Goal: Transaction & Acquisition: Download file/media

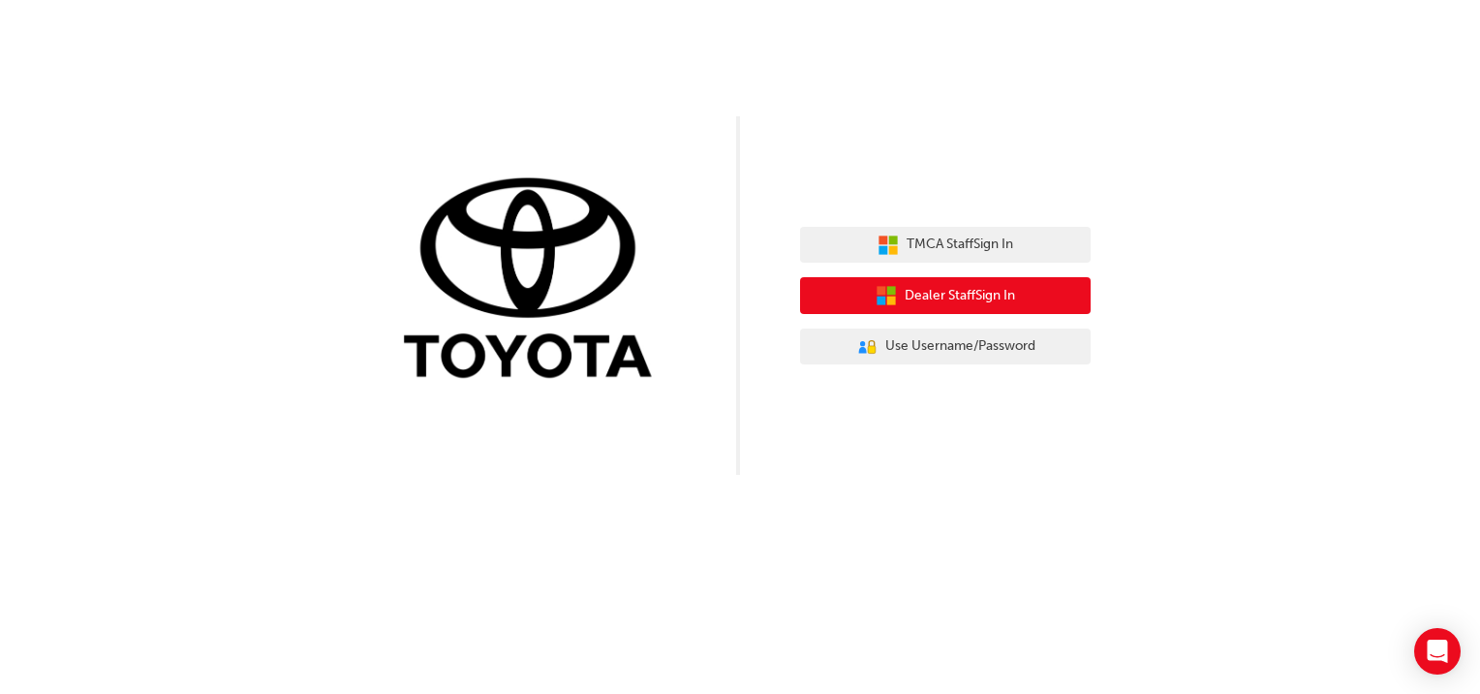
click at [936, 287] on span "Dealer Staff Sign In" at bounding box center [960, 296] width 110 height 22
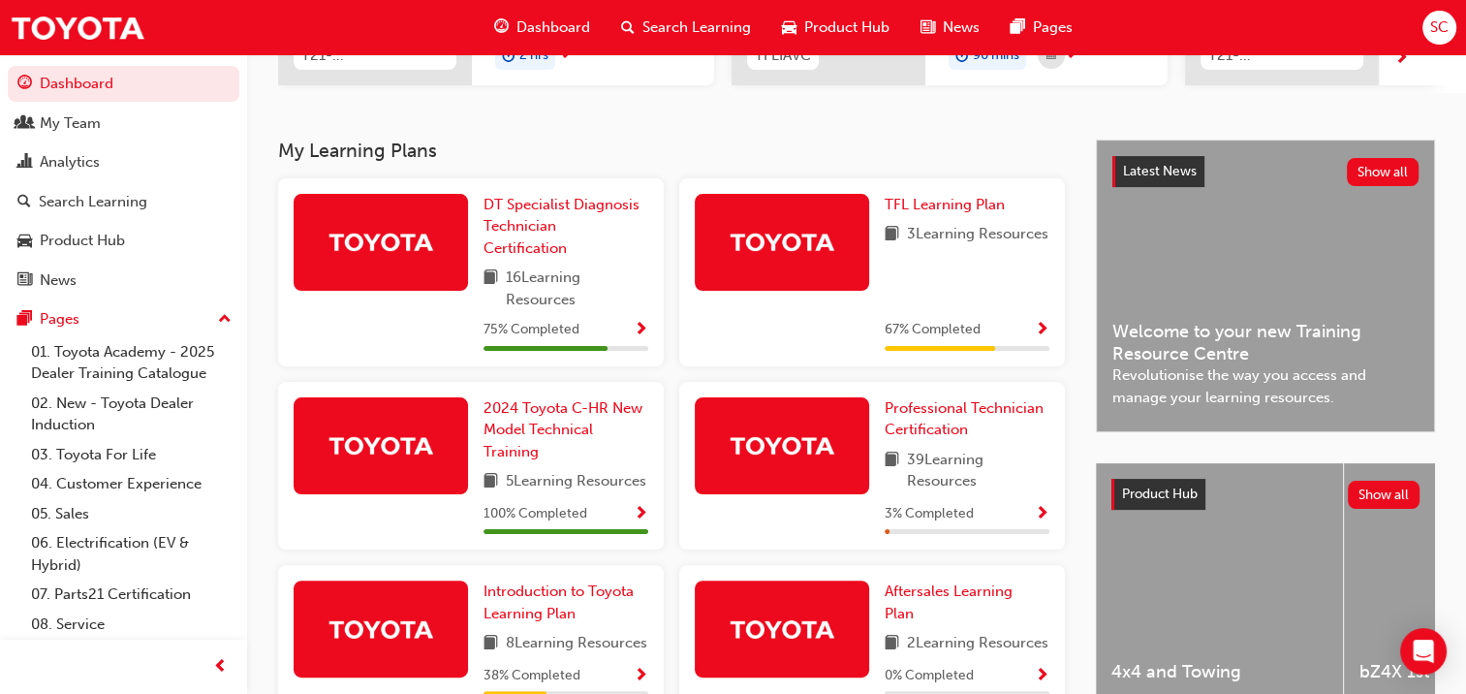
scroll to position [16, 0]
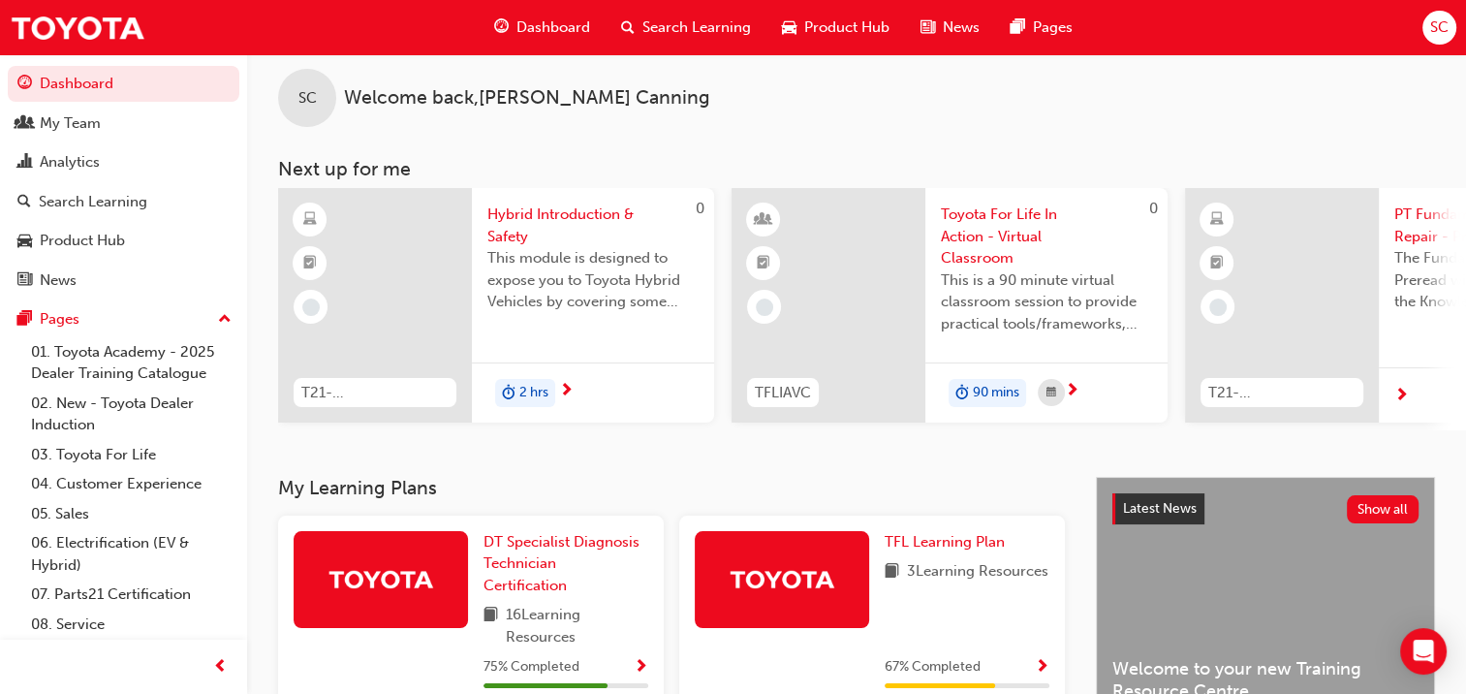
click at [1438, 27] on span "SC" at bounding box center [1439, 27] width 18 height 22
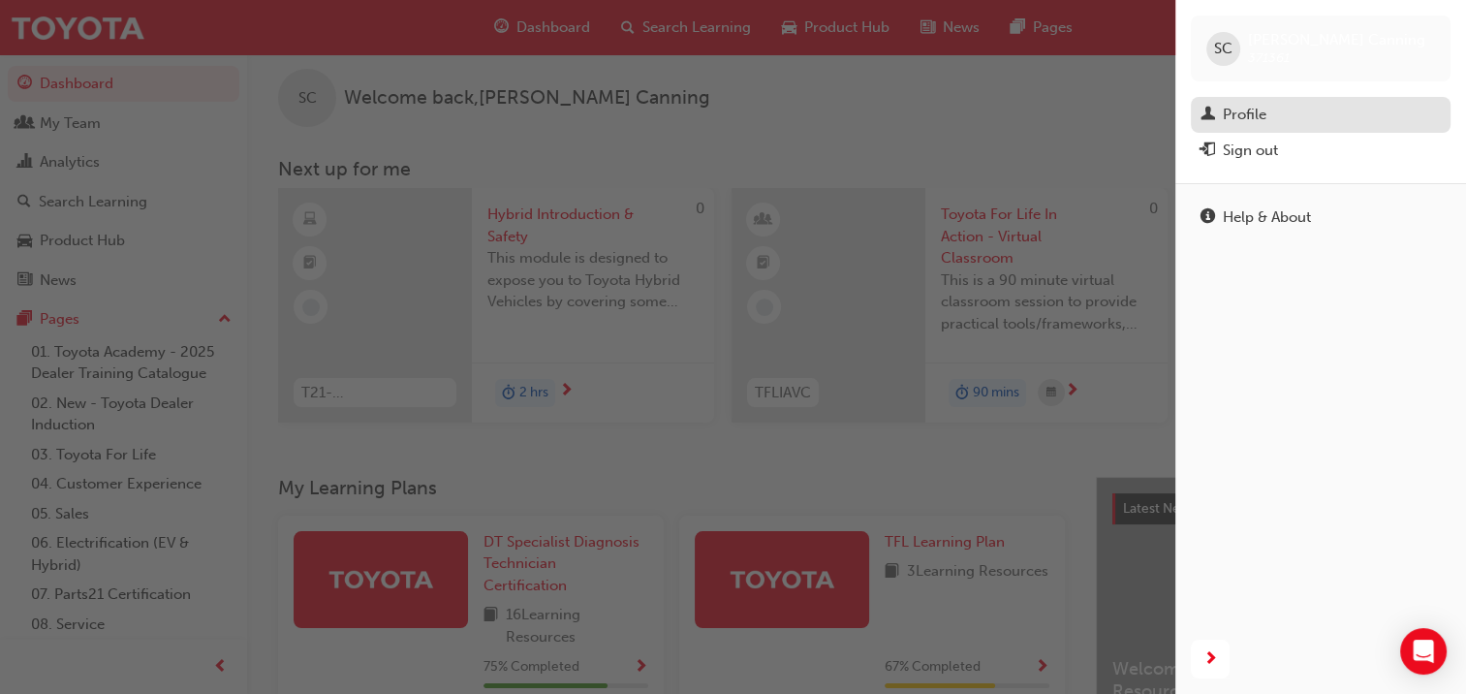
click at [1238, 117] on div "Profile" at bounding box center [1245, 115] width 44 height 22
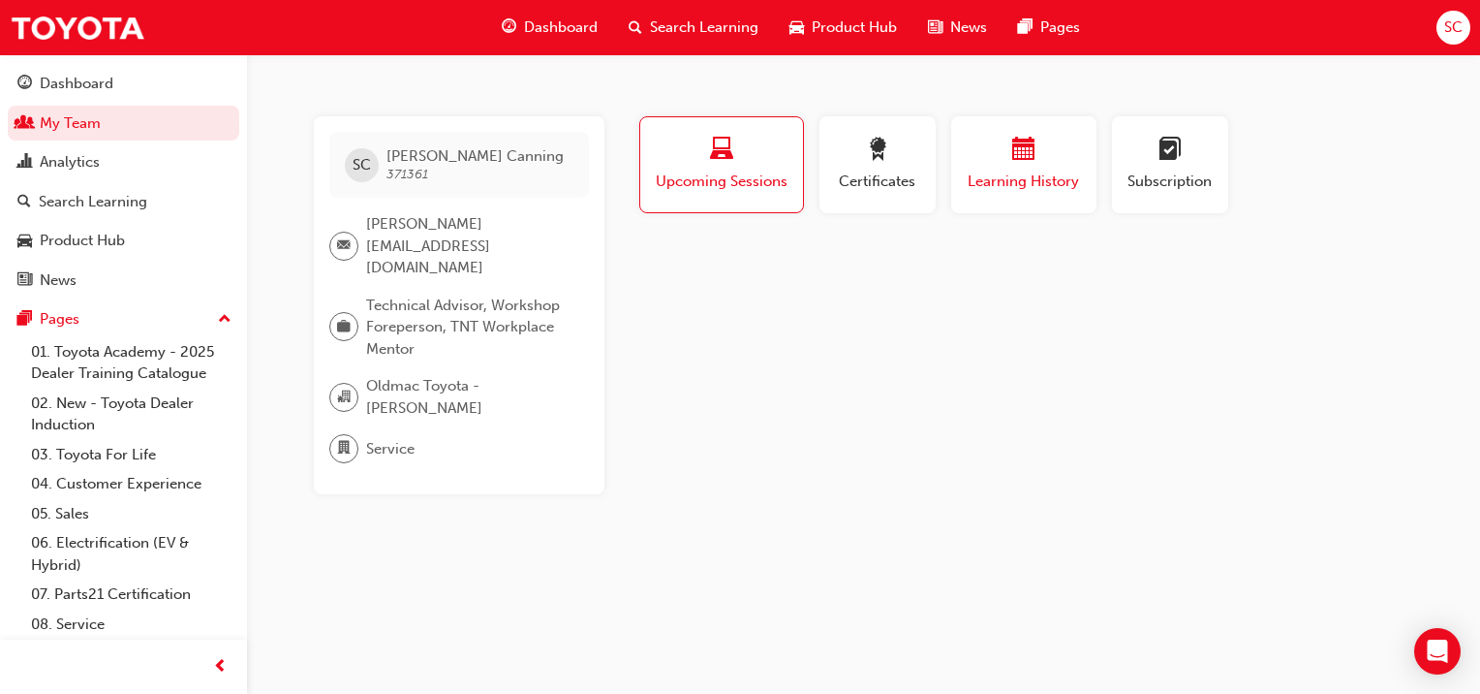
click at [1023, 174] on span "Learning History" at bounding box center [1024, 182] width 116 height 22
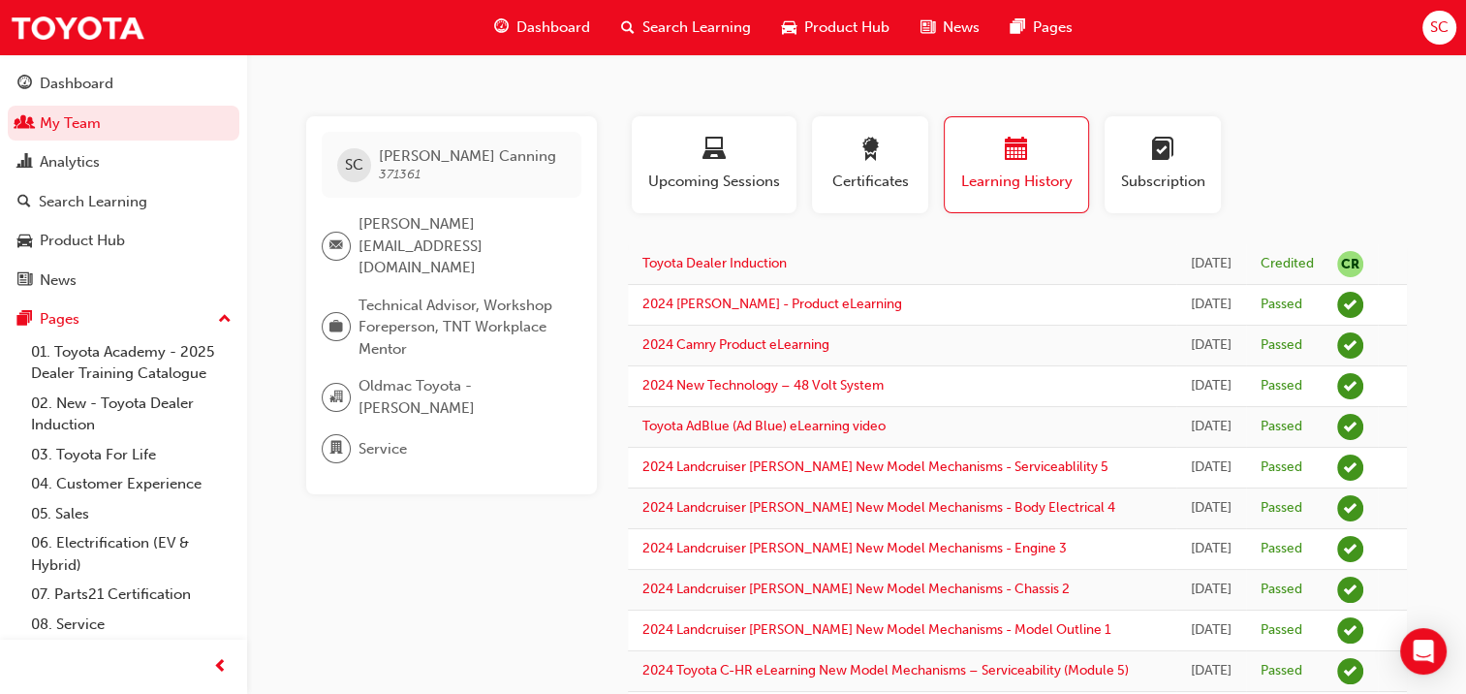
drag, startPoint x: 1008, startPoint y: 169, endPoint x: 1366, endPoint y: 151, distance: 358.9
click at [1367, 152] on div "Profile Upcoming Sessions Certificates Learning History Subscription" at bounding box center [1017, 172] width 818 height 112
click at [858, 145] on span "award-icon" at bounding box center [869, 151] width 23 height 26
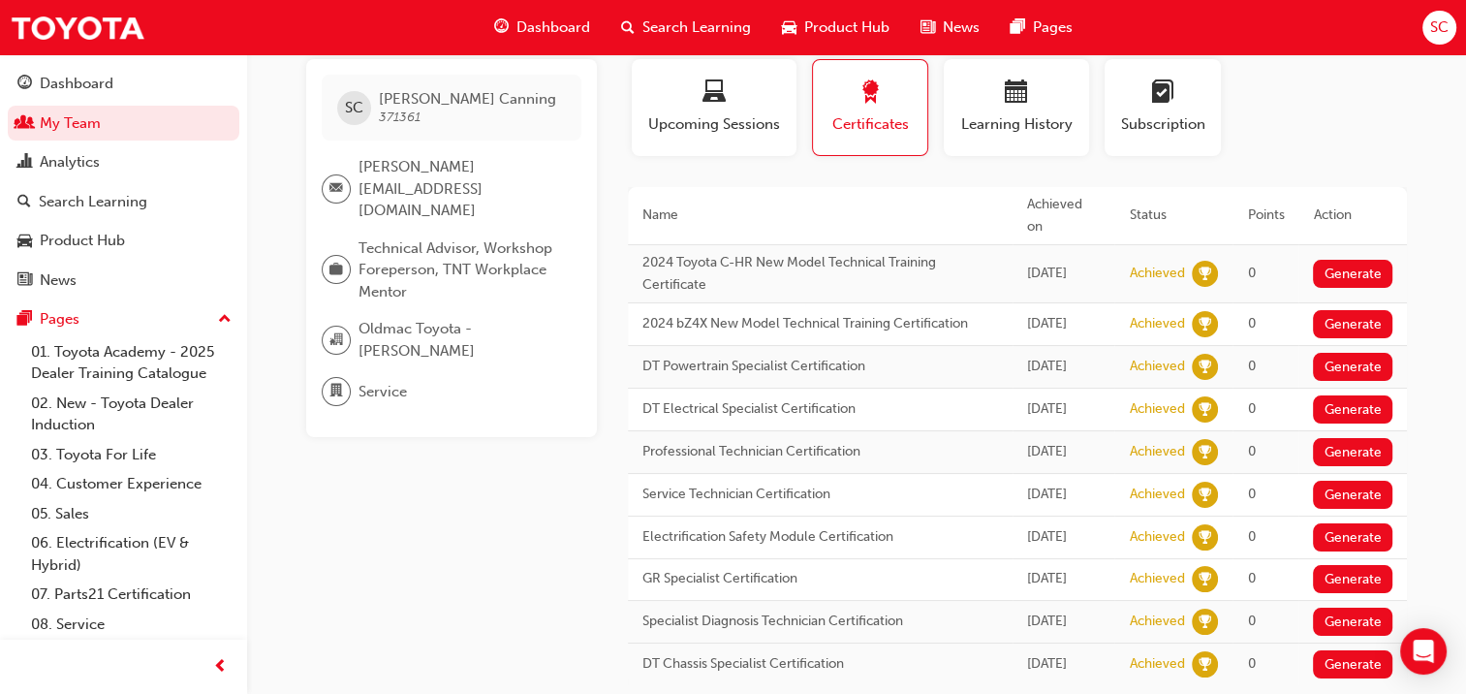
scroll to position [81, 0]
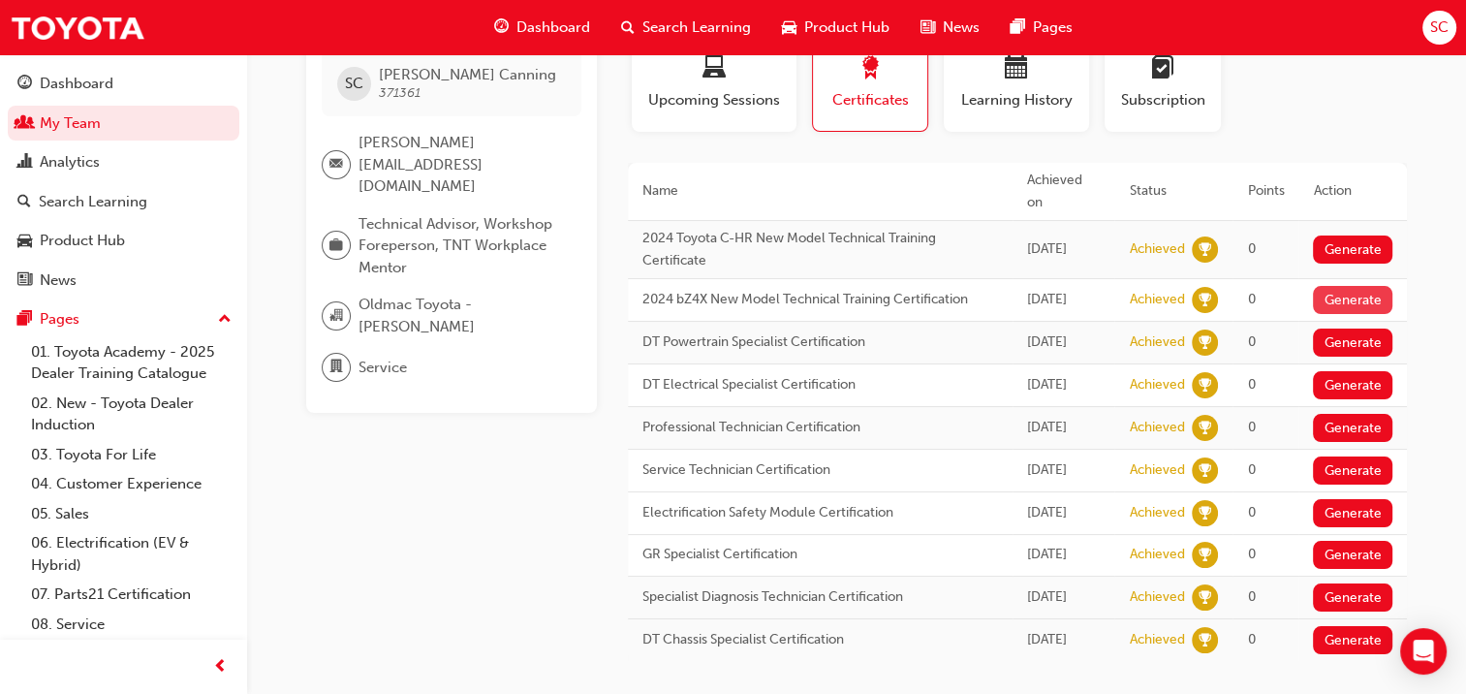
click at [1329, 286] on button "Generate" at bounding box center [1352, 300] width 79 height 28
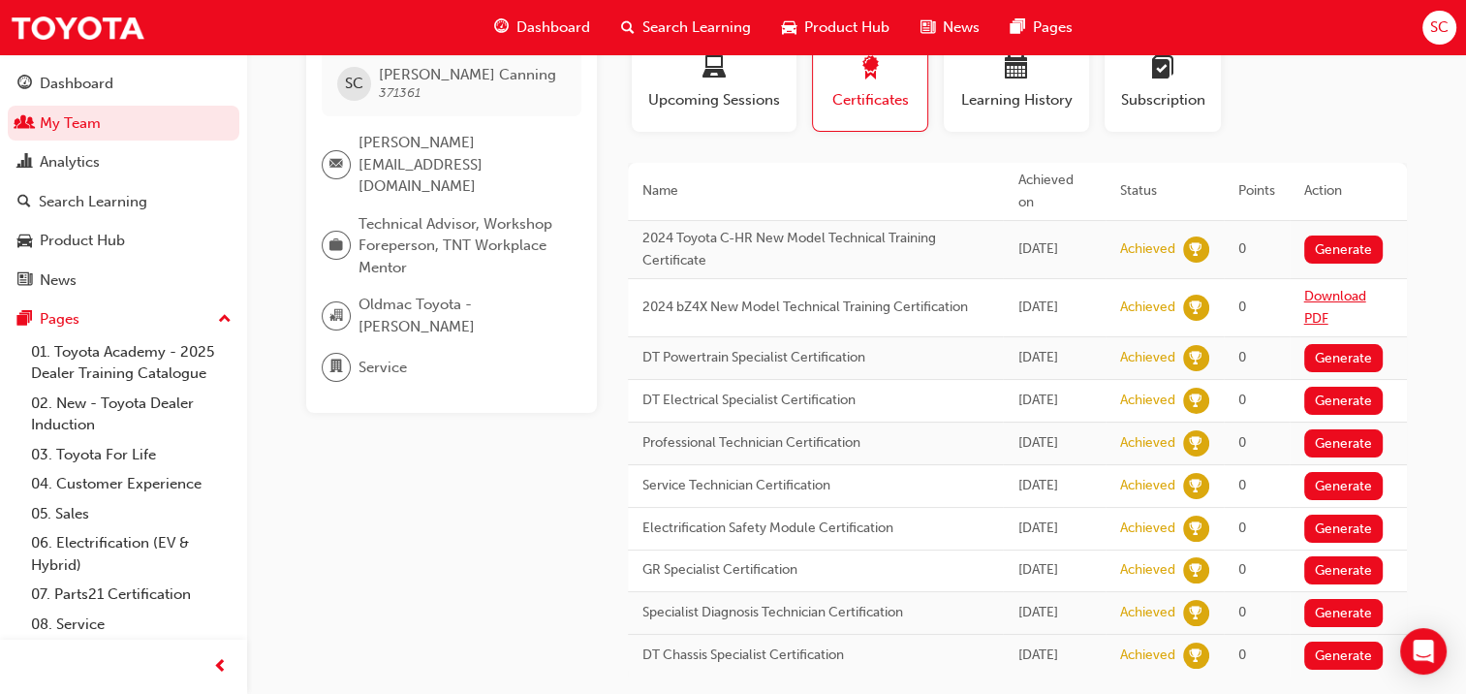
click at [1327, 288] on link "Download PDF" at bounding box center [1335, 307] width 62 height 39
click at [1320, 344] on button "Generate" at bounding box center [1343, 358] width 79 height 28
click at [1345, 235] on button "Generate" at bounding box center [1343, 249] width 79 height 28
click at [1345, 387] on button "Generate" at bounding box center [1343, 401] width 79 height 28
click at [1349, 429] on button "Generate" at bounding box center [1343, 443] width 79 height 28
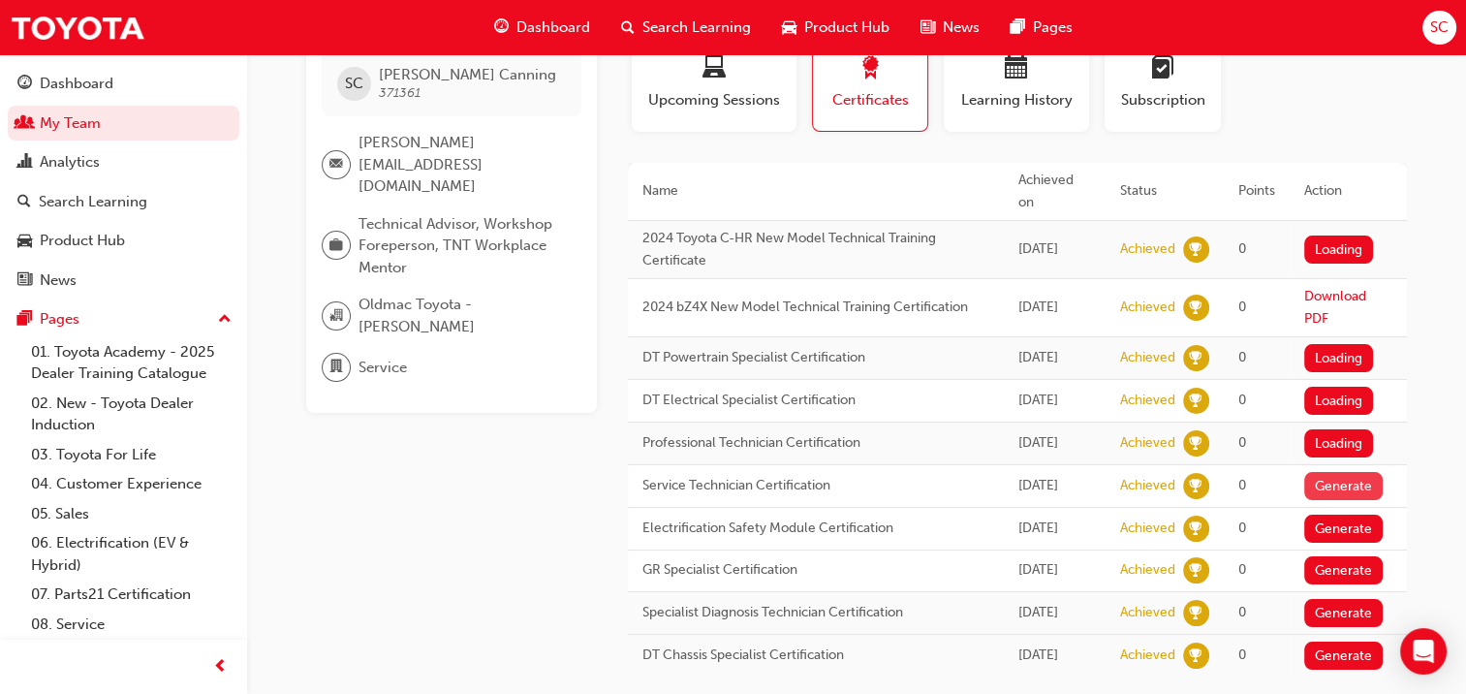
click at [1347, 487] on button "Generate" at bounding box center [1343, 486] width 79 height 28
click at [1364, 543] on button "Generate" at bounding box center [1343, 528] width 79 height 28
click at [1353, 584] on button "Generate" at bounding box center [1343, 570] width 79 height 28
click at [1355, 627] on button "Generate" at bounding box center [1343, 613] width 79 height 28
click at [1344, 670] on button "Generate" at bounding box center [1343, 655] width 79 height 28
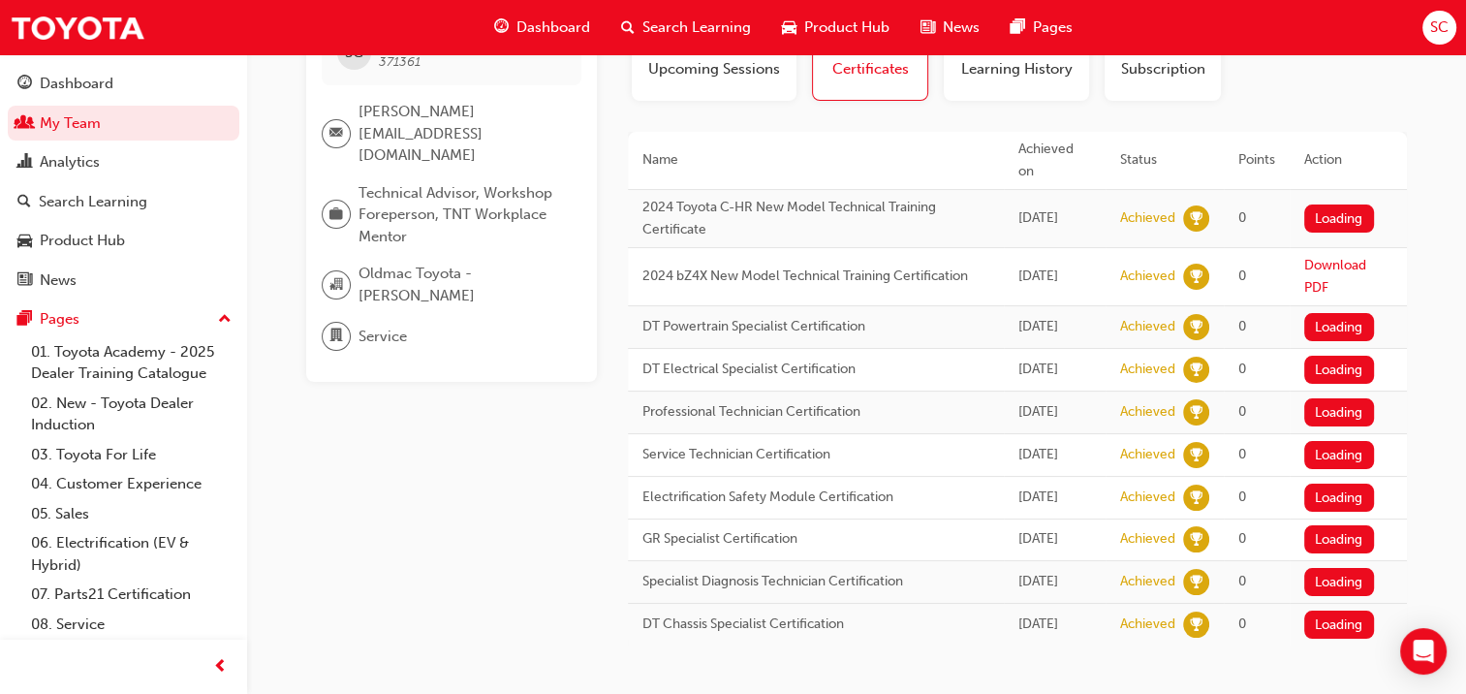
scroll to position [130, 0]
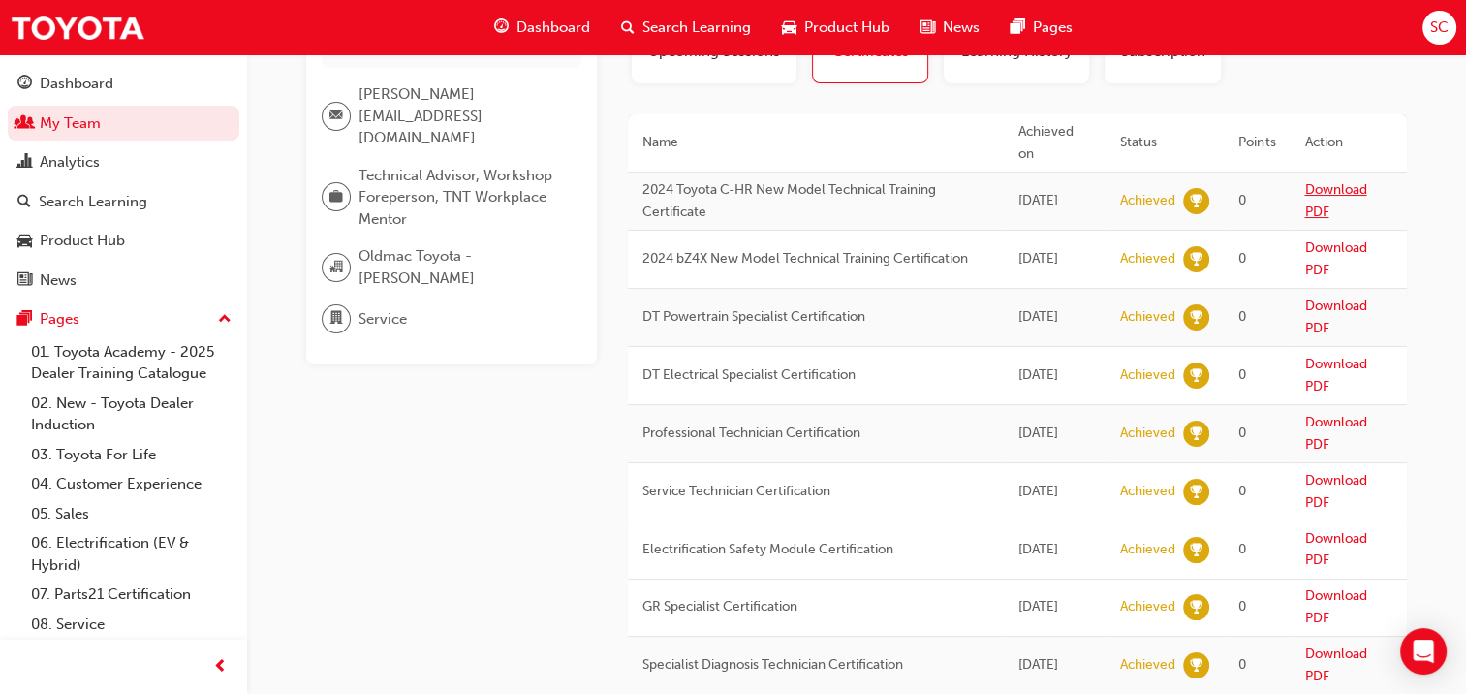
click at [1305, 181] on link "Download PDF" at bounding box center [1335, 200] width 62 height 39
click at [1323, 297] on link "Download PDF" at bounding box center [1335, 316] width 62 height 39
click at [1314, 364] on link "Download PDF" at bounding box center [1335, 375] width 62 height 39
click at [1320, 414] on link "Download PDF" at bounding box center [1335, 433] width 62 height 39
click at [1335, 472] on link "Download PDF" at bounding box center [1335, 491] width 62 height 39
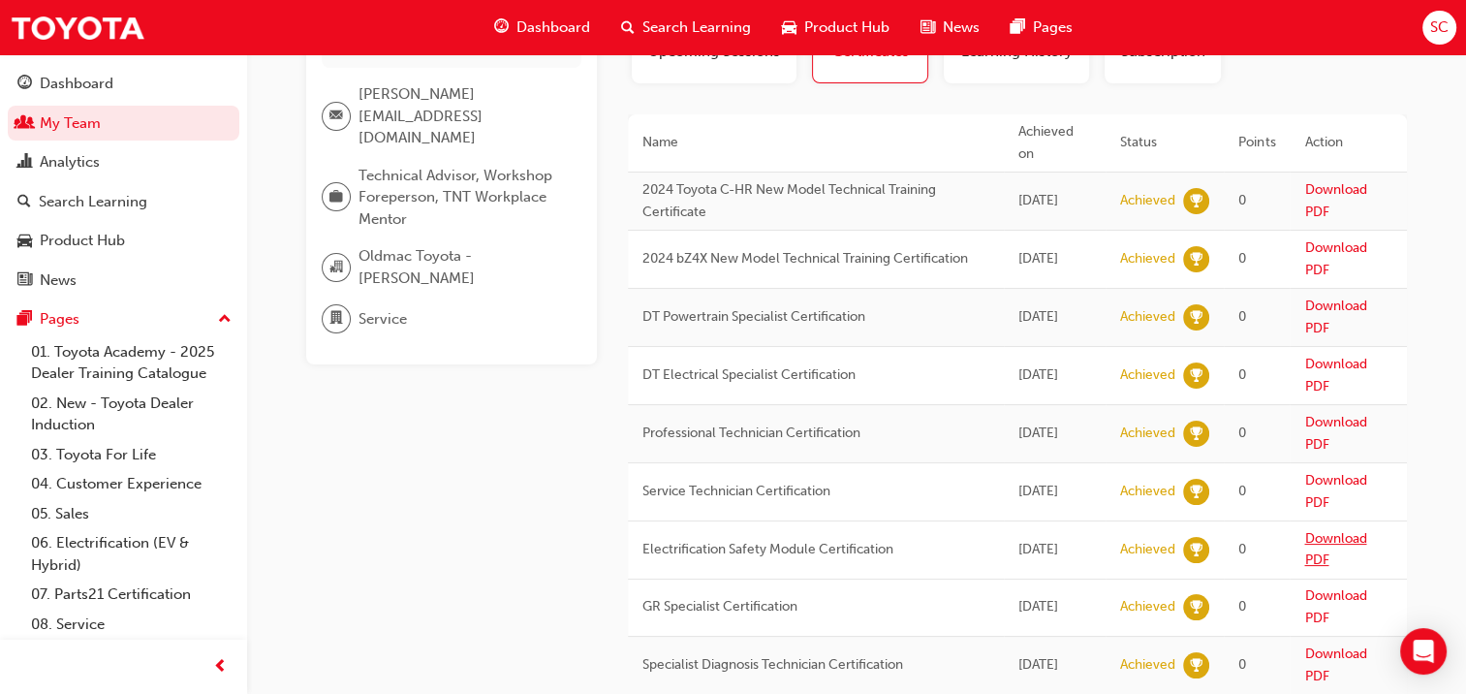
click at [1322, 530] on link "Download PDF" at bounding box center [1335, 549] width 62 height 39
click at [1316, 589] on link "Download PDF" at bounding box center [1335, 606] width 62 height 39
click at [1318, 591] on link "Download PDF" at bounding box center [1335, 606] width 62 height 39
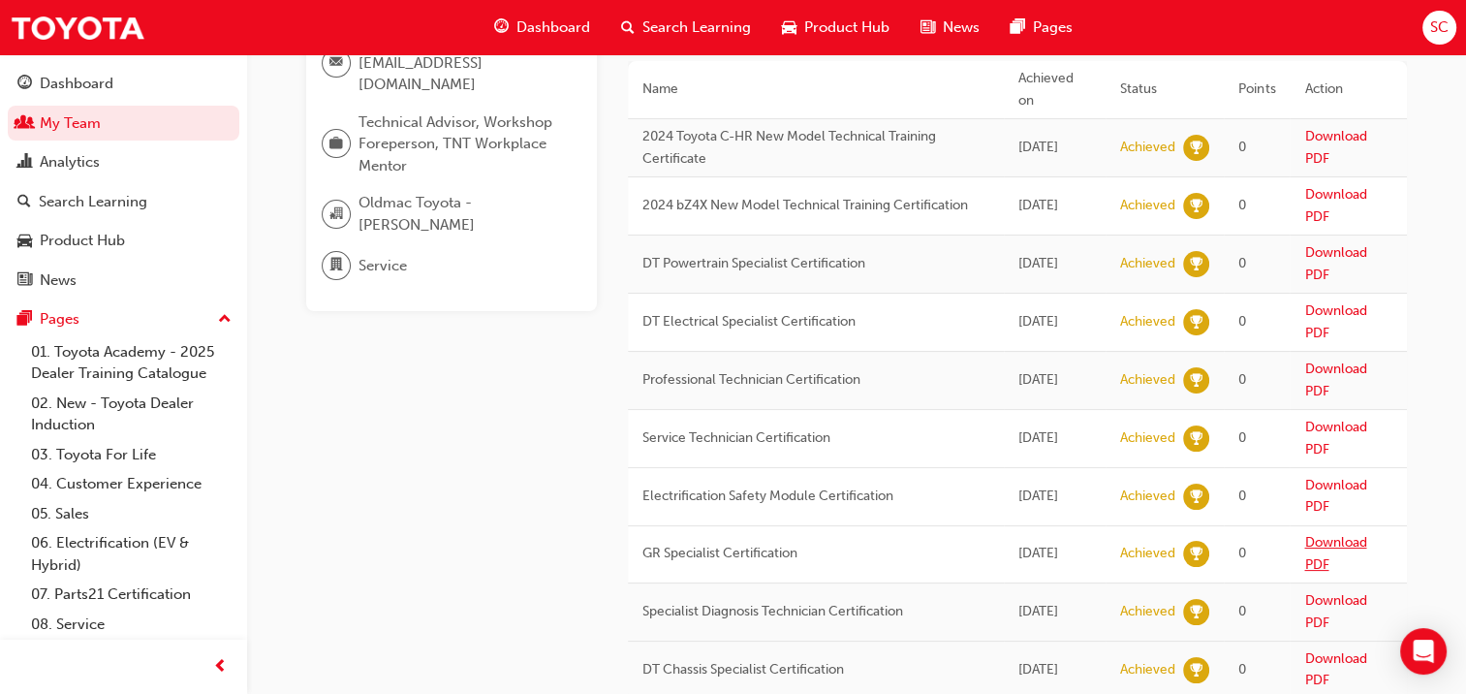
scroll to position [213, 0]
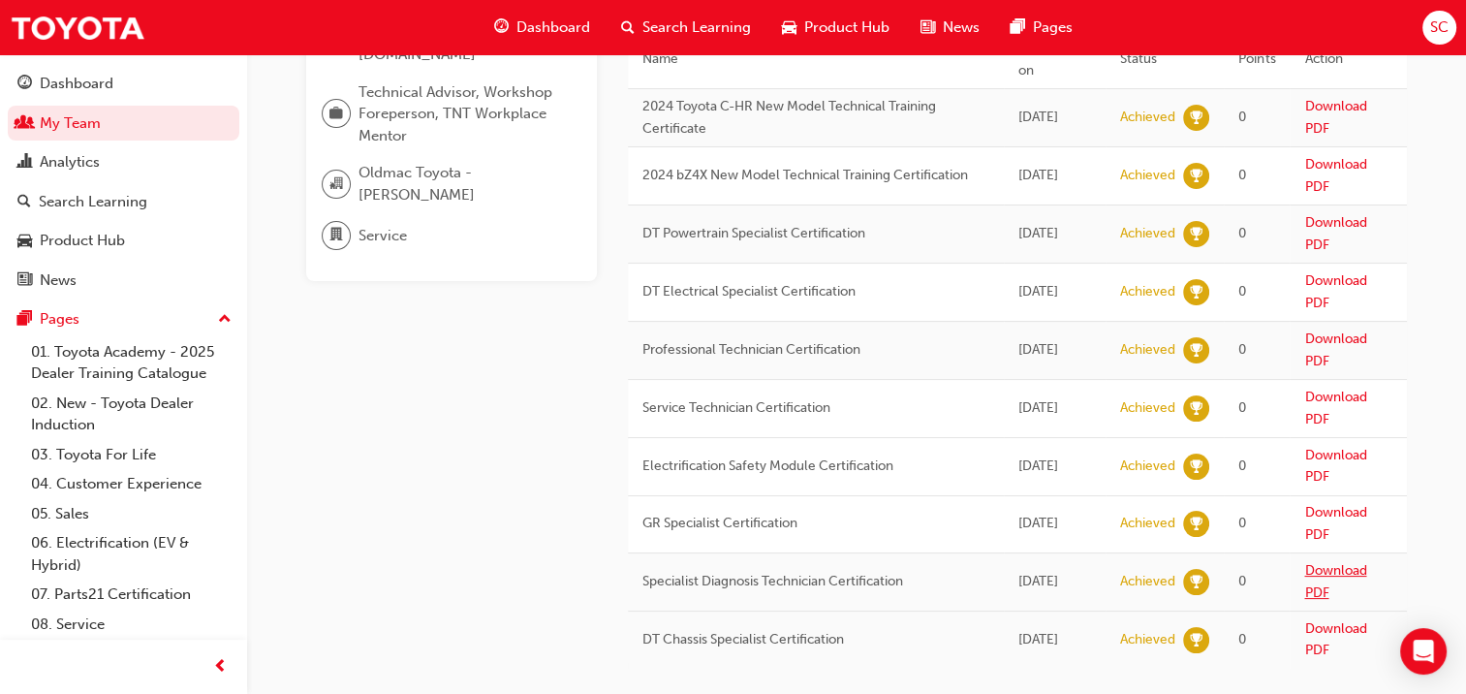
click at [1317, 562] on link "Download PDF" at bounding box center [1335, 581] width 62 height 39
click at [1306, 620] on link "Download PDF" at bounding box center [1335, 639] width 62 height 39
